Goal: Find specific page/section: Find specific page/section

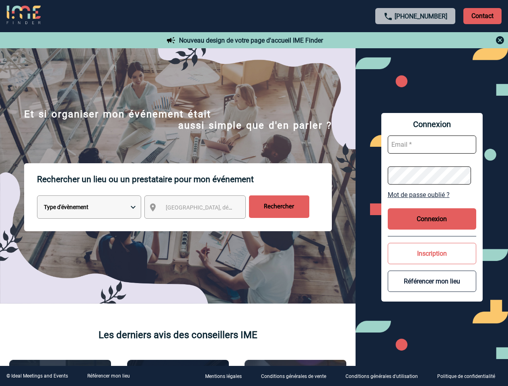
click at [254, 193] on p "Rechercher un lieu ou un prestataire pour mon événement" at bounding box center [184, 179] width 295 height 32
click at [482, 16] on p "Contact" at bounding box center [483, 16] width 38 height 16
click at [416, 40] on div at bounding box center [415, 40] width 179 height 10
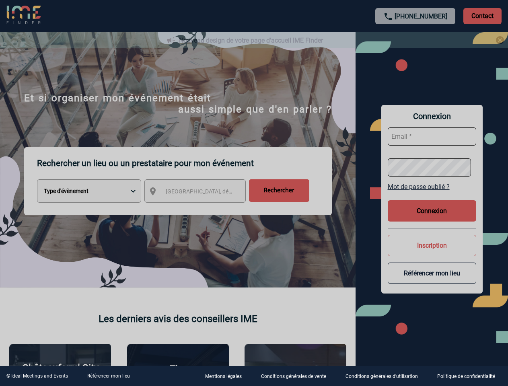
click at [202, 209] on div at bounding box center [254, 193] width 508 height 386
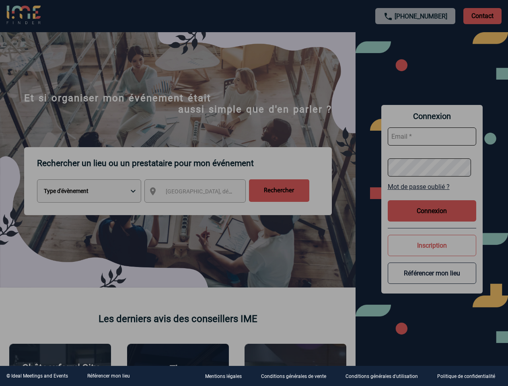
click at [432, 195] on div at bounding box center [254, 193] width 508 height 386
click at [432, 219] on div at bounding box center [254, 193] width 508 height 386
click at [432, 254] on div at bounding box center [254, 193] width 508 height 386
click at [432, 281] on div at bounding box center [254, 193] width 508 height 386
click at [108, 376] on link "Référencer mon lieu" at bounding box center [108, 376] width 43 height 6
